Goal: Transaction & Acquisition: Purchase product/service

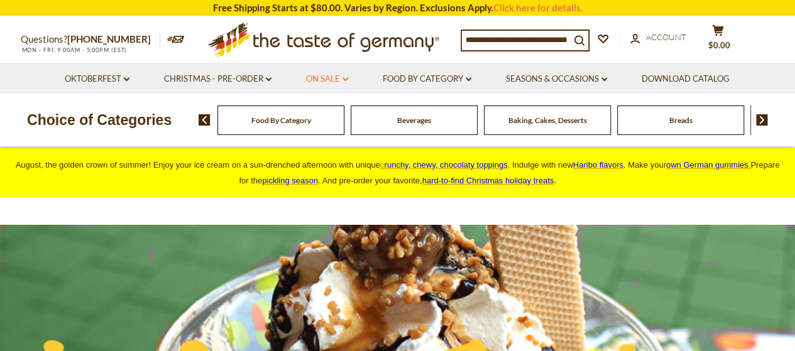
click at [315, 73] on link "On Sale dropdown_arrow" at bounding box center [327, 79] width 42 height 14
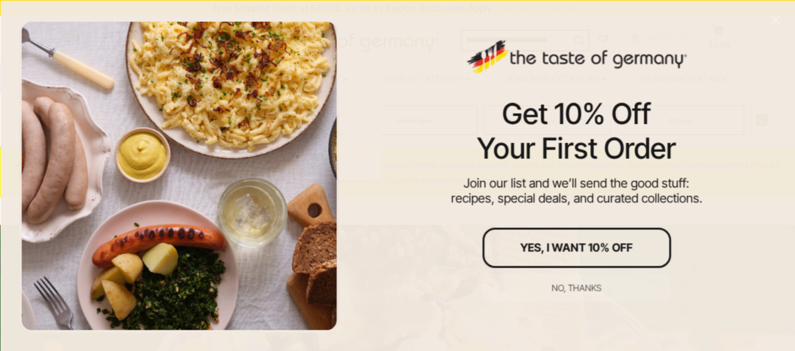
drag, startPoint x: 589, startPoint y: 283, endPoint x: 587, endPoint y: 273, distance: 10.2
click at [588, 281] on button "No, thanks" at bounding box center [576, 288] width 188 height 28
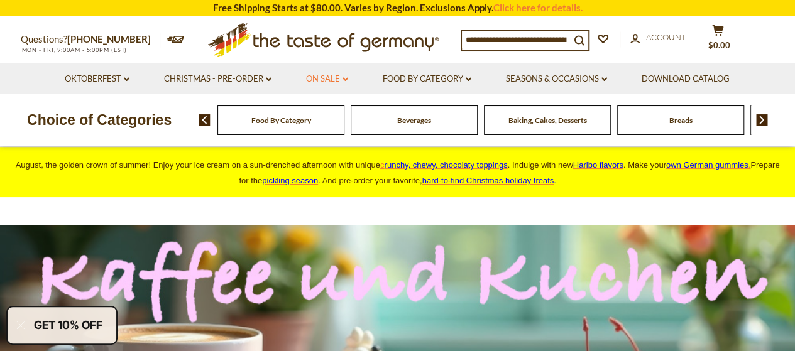
click at [320, 75] on link "On Sale dropdown_arrow" at bounding box center [327, 79] width 42 height 14
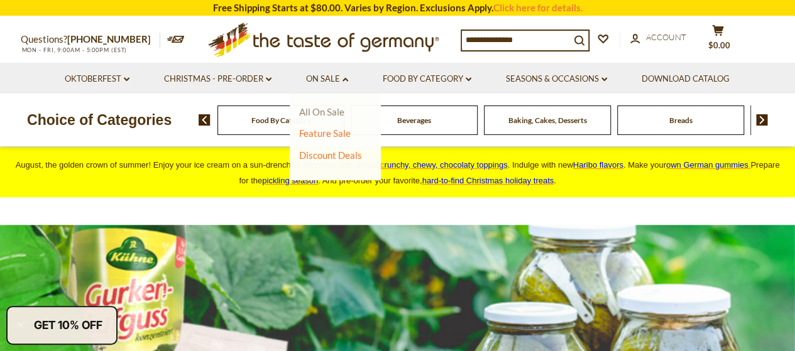
click at [325, 111] on link "All On Sale" at bounding box center [321, 111] width 45 height 11
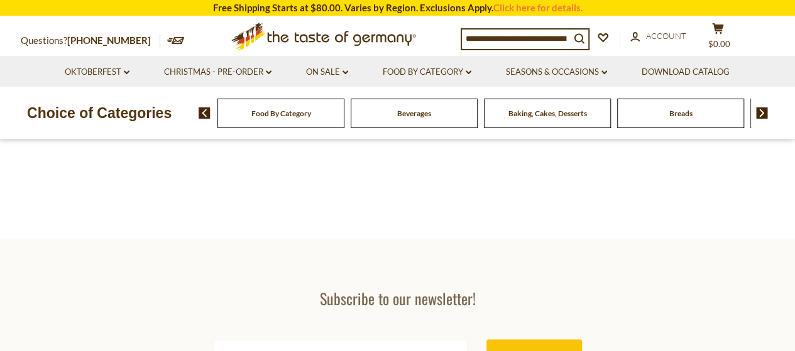
scroll to position [188, 0]
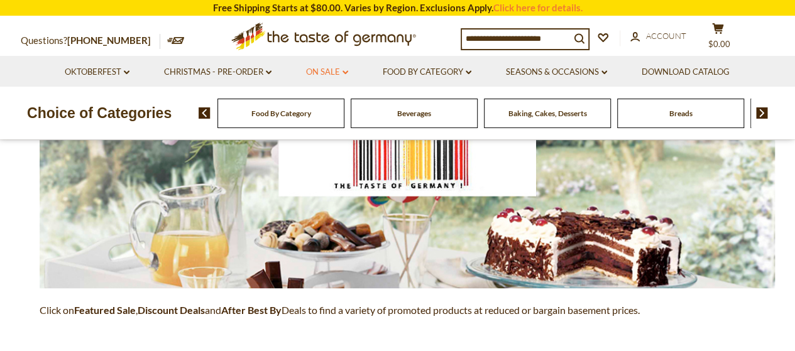
click at [322, 73] on link "On Sale dropdown_arrow" at bounding box center [327, 72] width 42 height 14
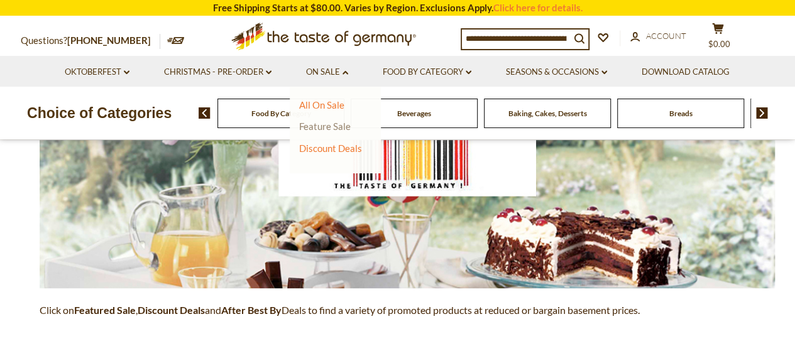
click at [329, 124] on link "Feature Sale" at bounding box center [325, 126] width 52 height 11
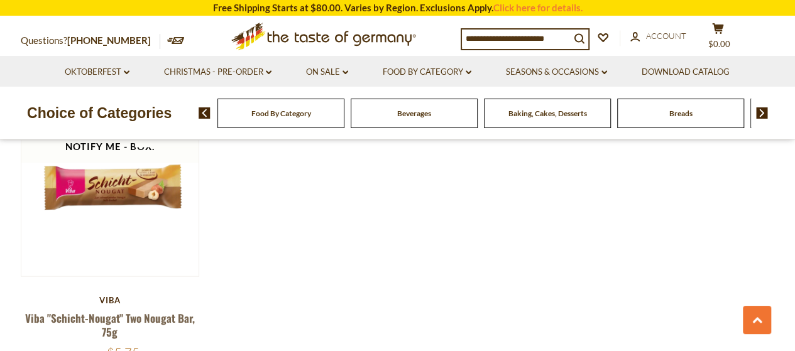
scroll to position [1445, 0]
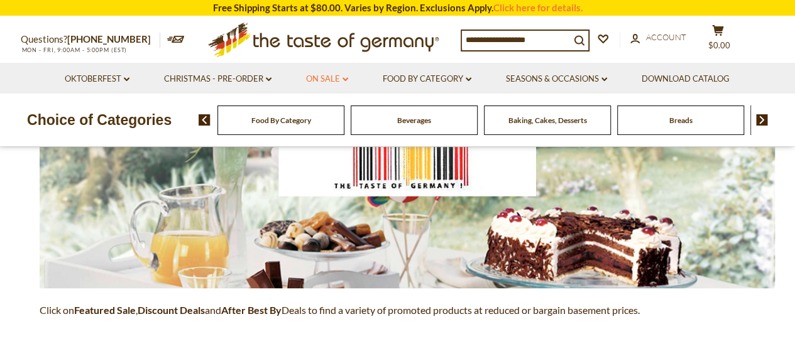
click at [325, 76] on link "On Sale dropdown_arrow" at bounding box center [327, 79] width 42 height 14
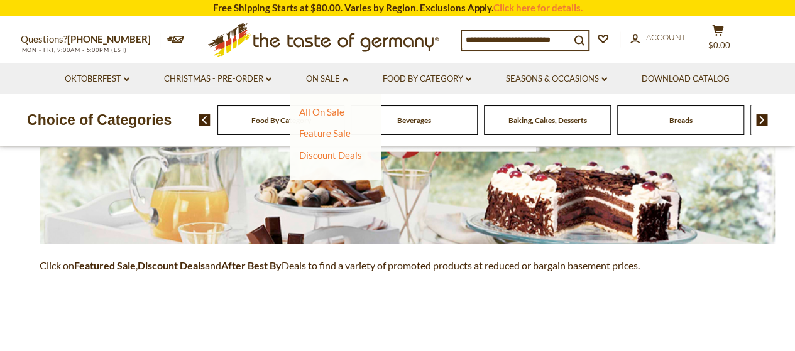
scroll to position [251, 0]
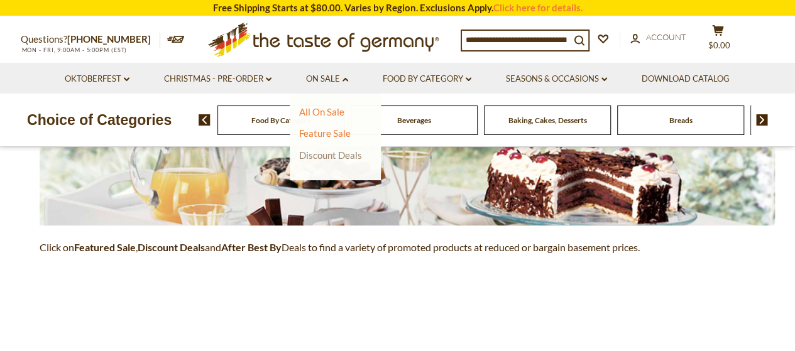
click at [325, 155] on link "Discount Deals" at bounding box center [330, 155] width 63 height 18
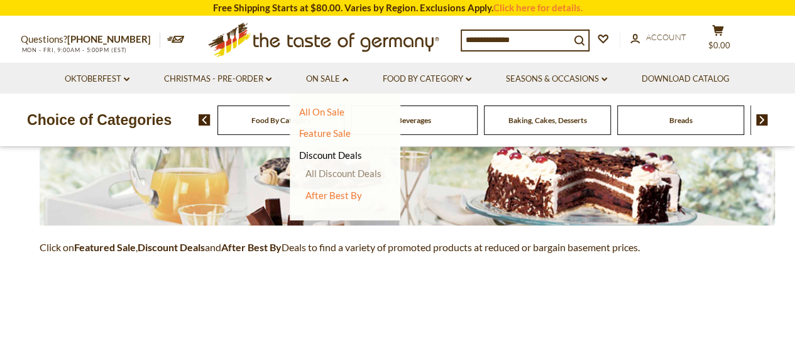
click at [354, 175] on link "All Discount Deals" at bounding box center [343, 173] width 76 height 11
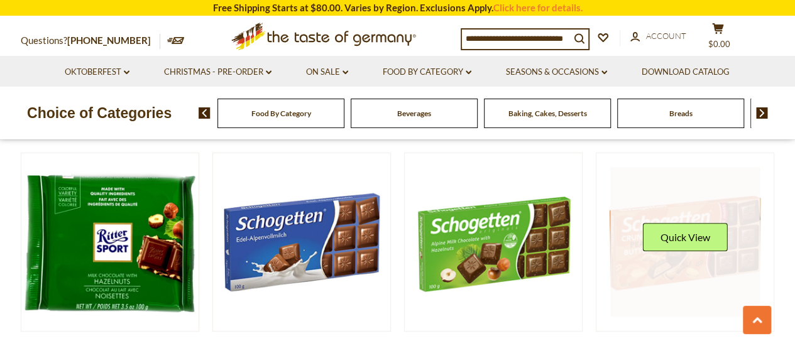
scroll to position [2826, 0]
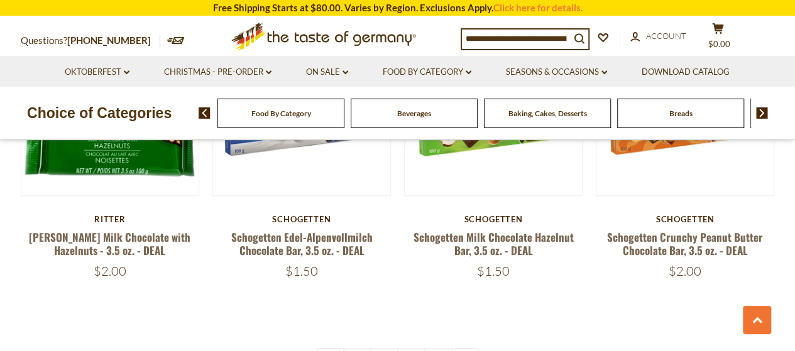
drag, startPoint x: 378, startPoint y: 312, endPoint x: 384, endPoint y: 305, distance: 9.3
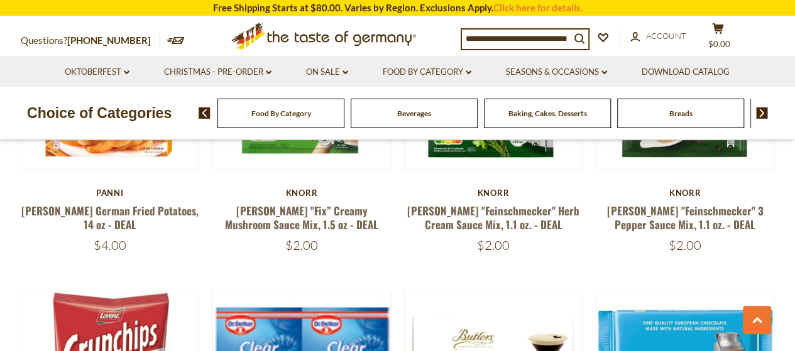
scroll to position [2176, 0]
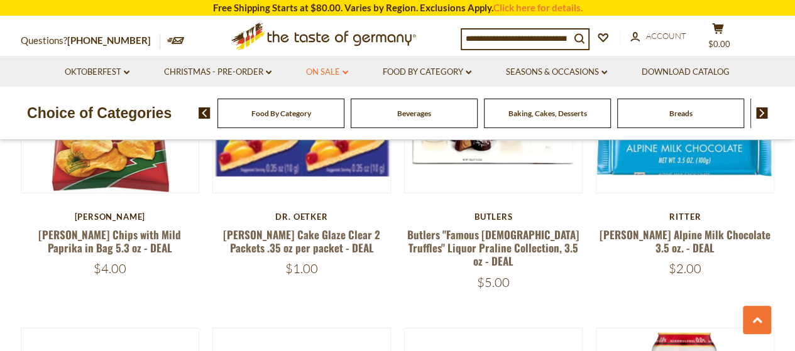
click at [322, 72] on link "On Sale dropdown_arrow" at bounding box center [327, 72] width 42 height 14
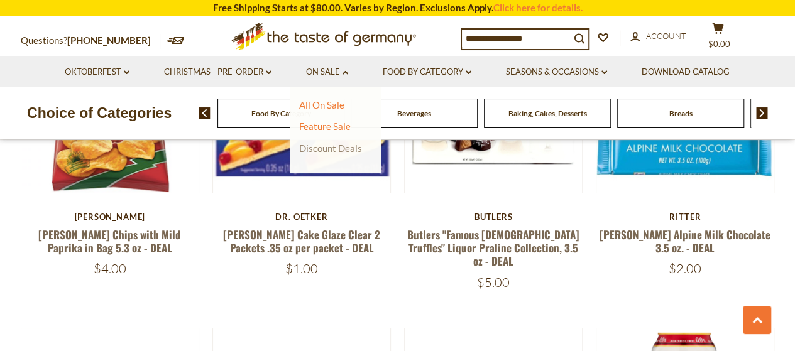
click at [343, 149] on link "Discount Deals" at bounding box center [330, 148] width 63 height 18
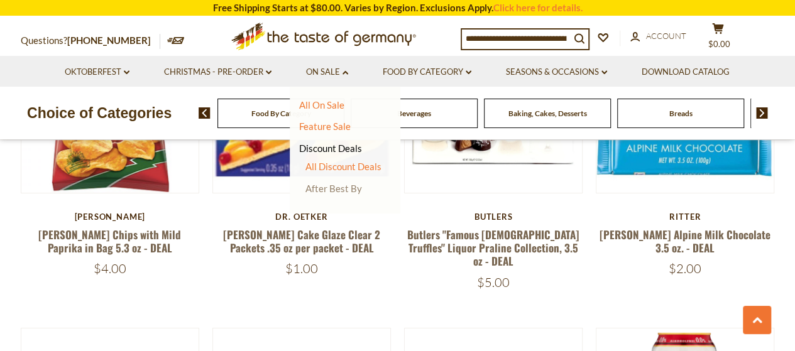
click at [336, 186] on link "After Best By" at bounding box center [333, 188] width 57 height 11
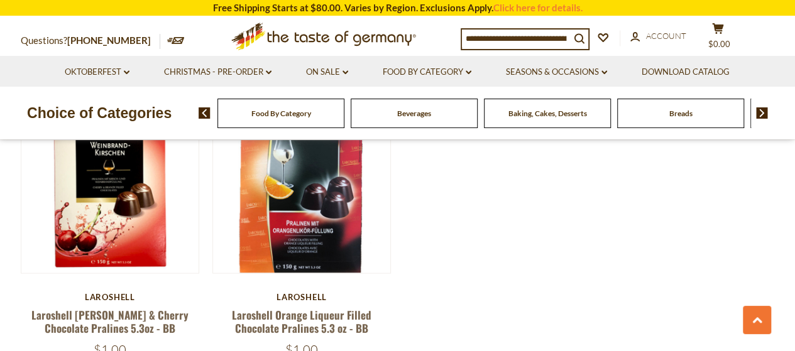
scroll to position [1445, 0]
